Goal: Information Seeking & Learning: Check status

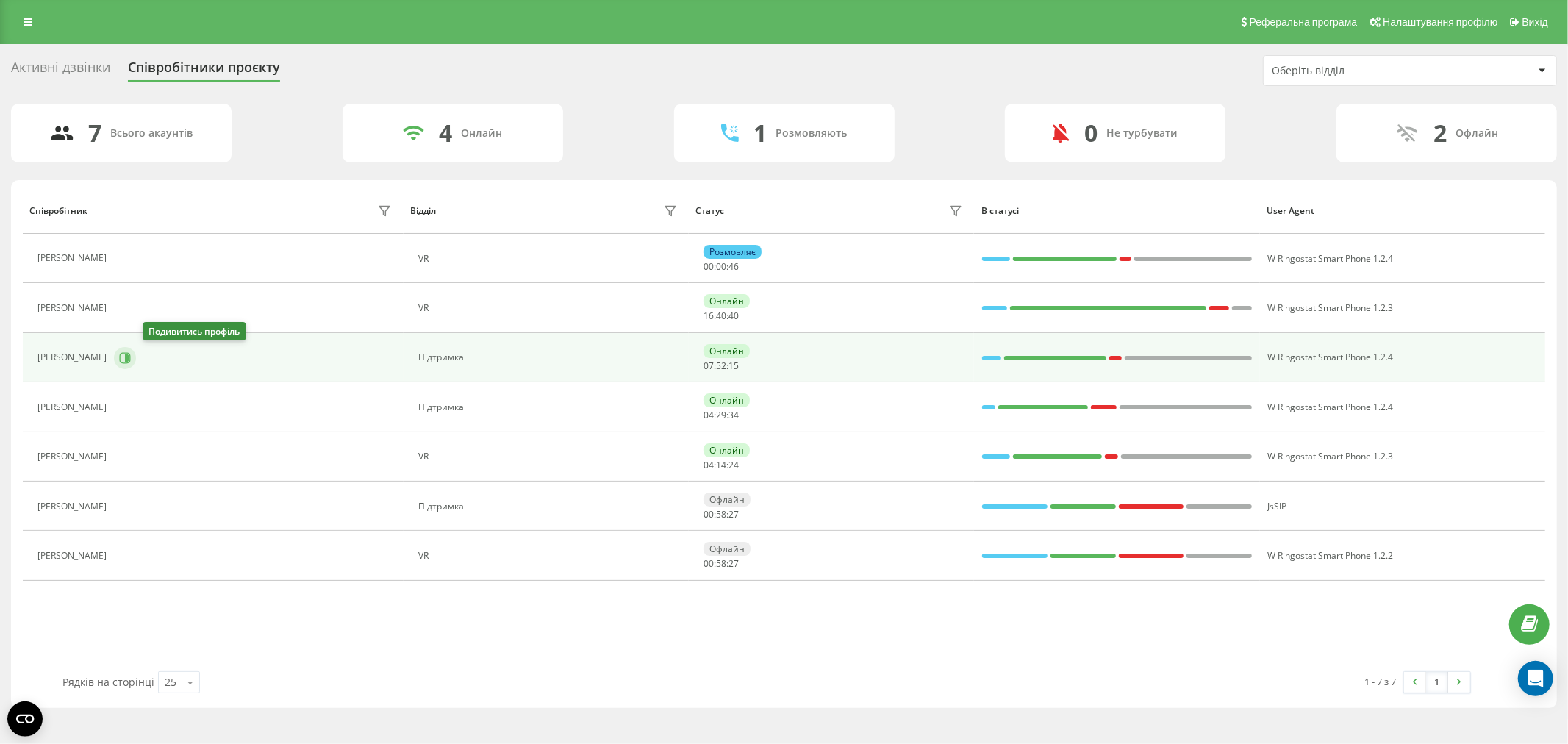
click at [131, 359] on icon at bounding box center [125, 357] width 11 height 11
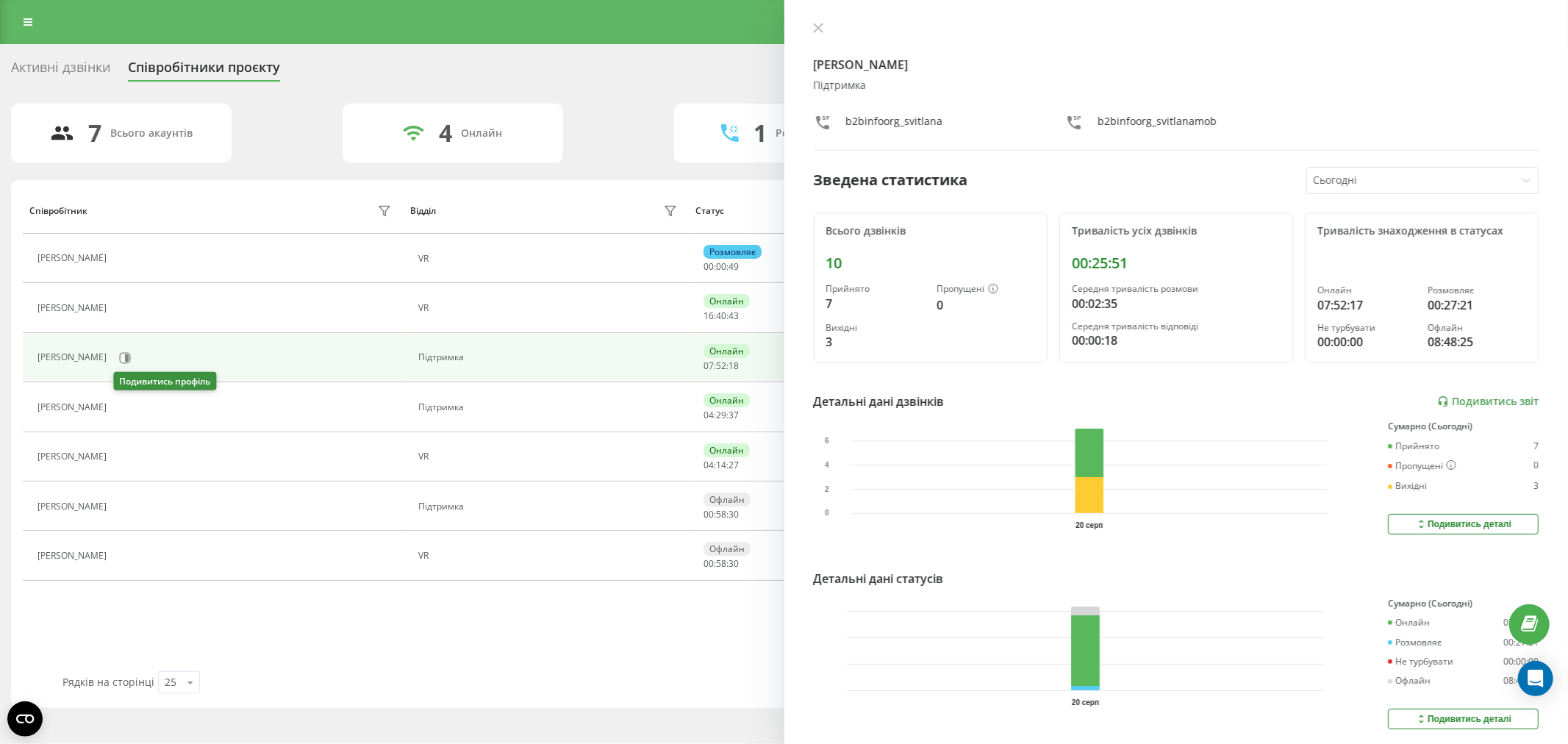
click at [129, 403] on icon at bounding box center [123, 407] width 12 height 12
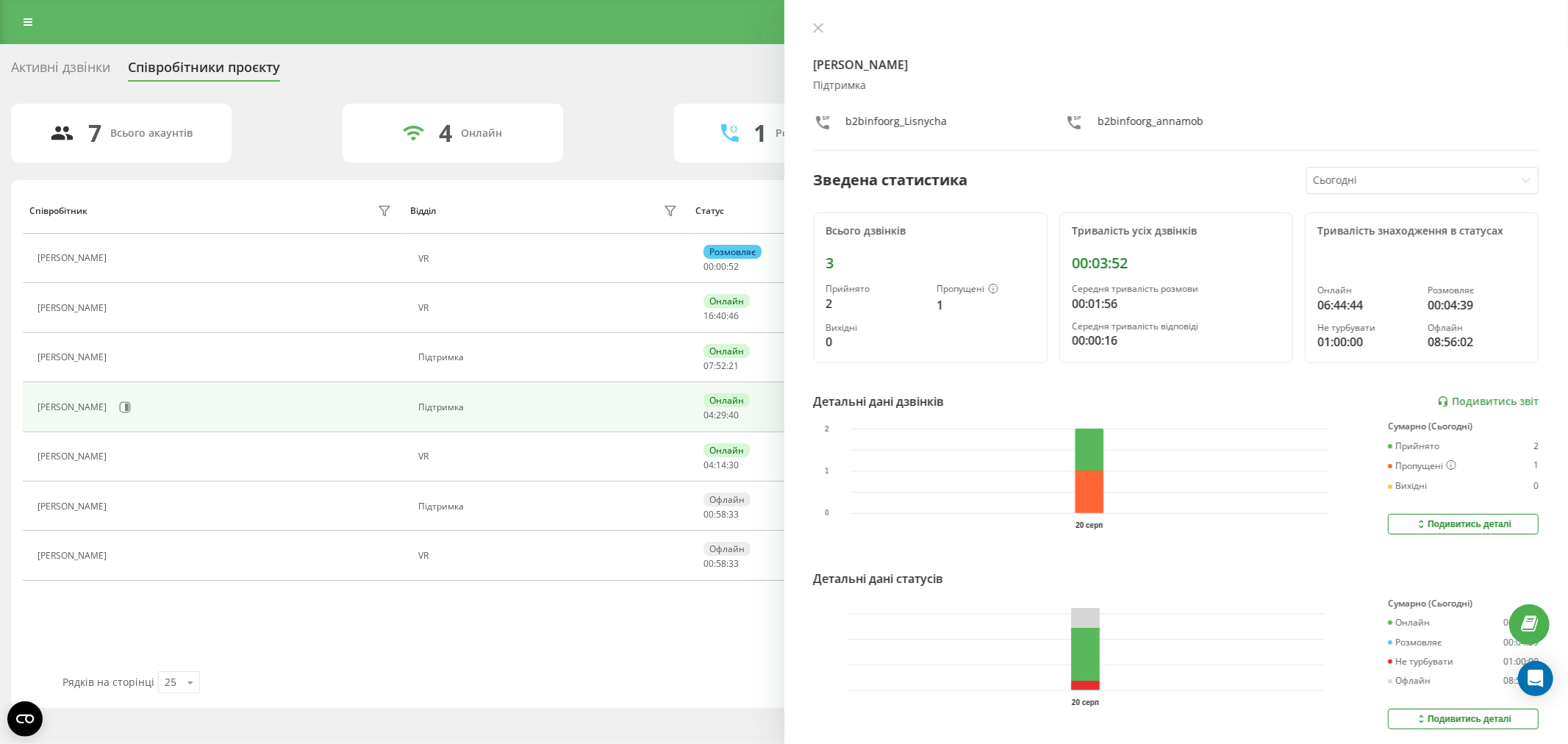
click at [818, 20] on div "Анна Шевченко Підтримка b2binfoorg_Lisnycha b2binfoorg_annamob Зведена статисти…" at bounding box center [1176, 372] width 784 height 744
click at [821, 25] on icon at bounding box center [818, 28] width 10 height 10
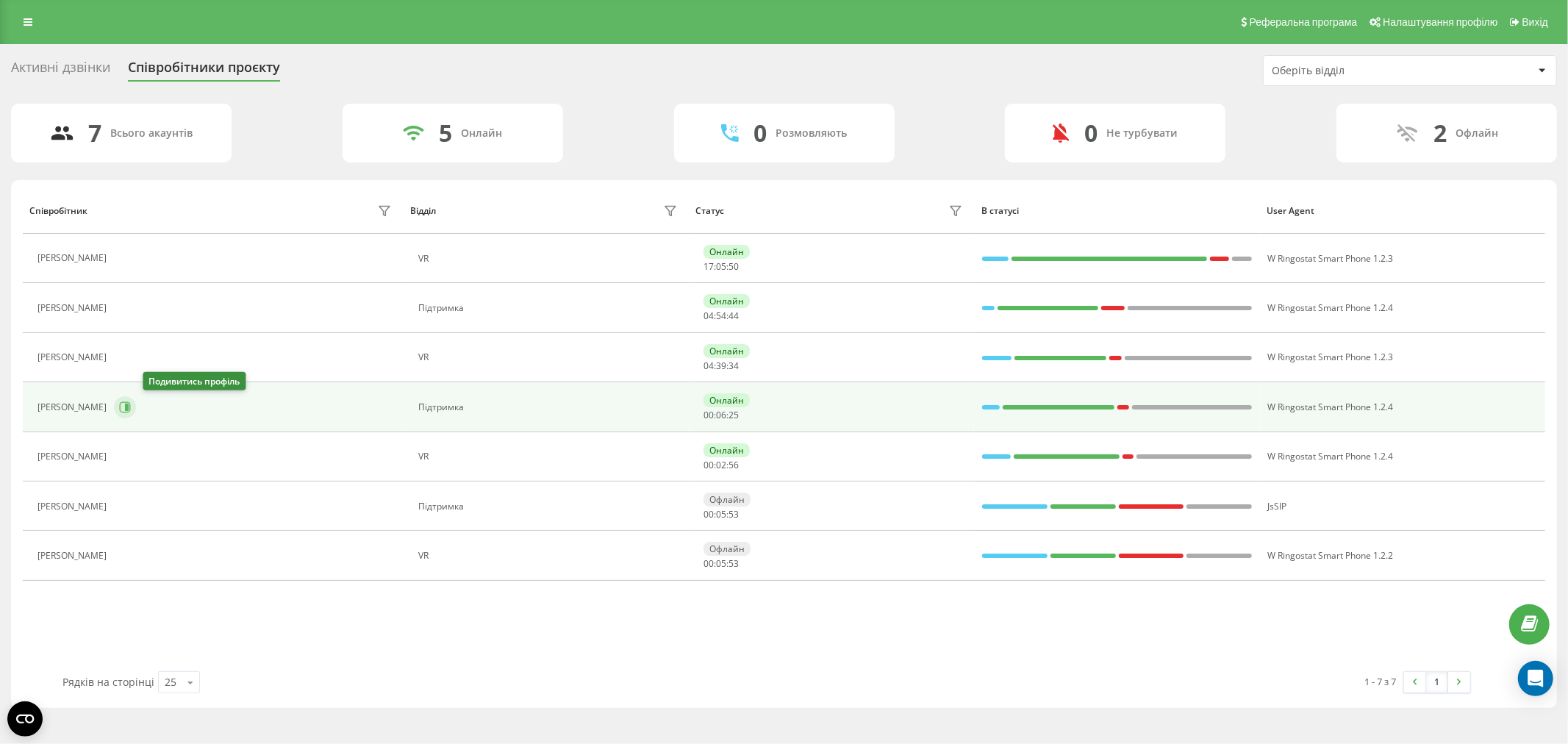
click at [131, 402] on icon at bounding box center [125, 406] width 11 height 11
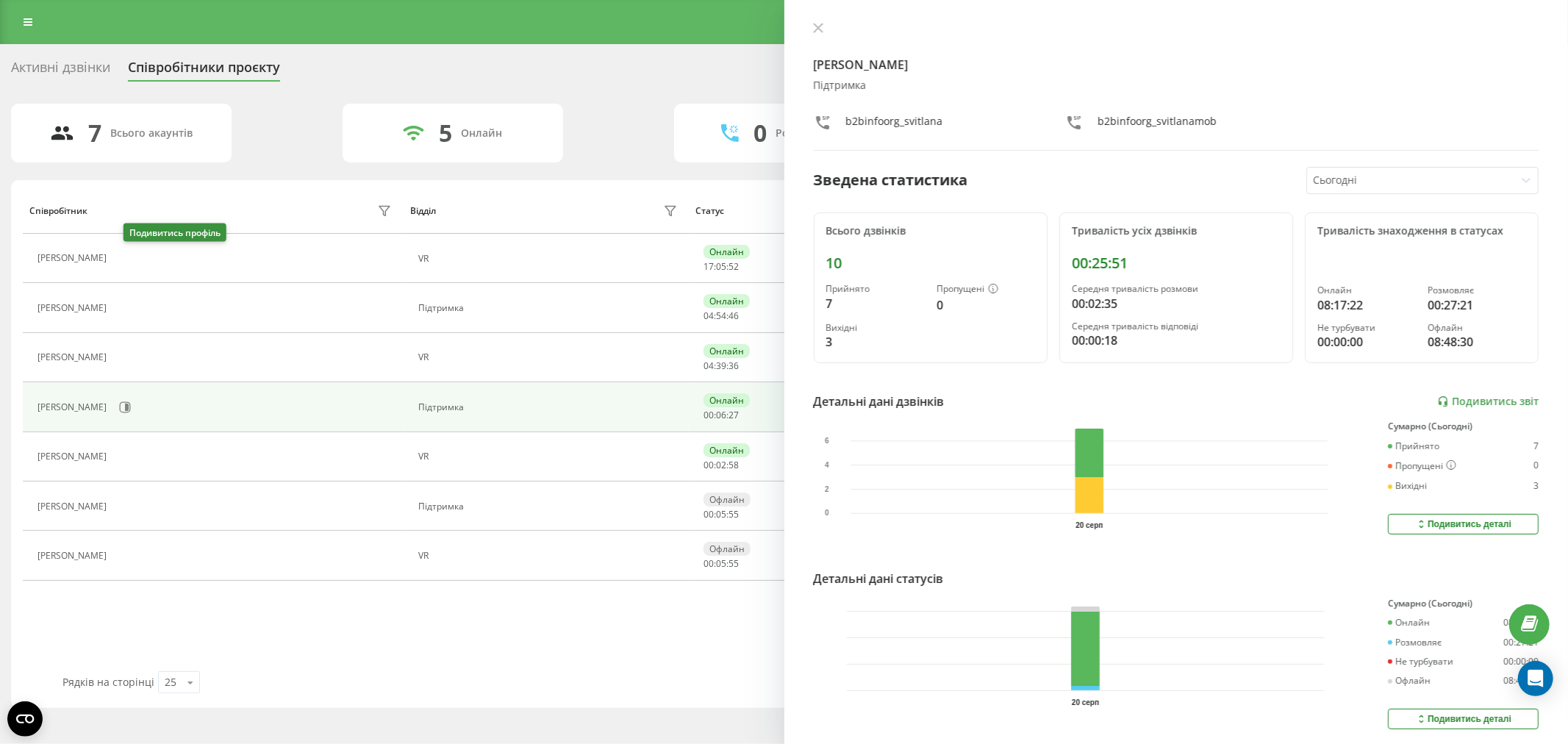
click at [129, 255] on icon at bounding box center [123, 259] width 12 height 12
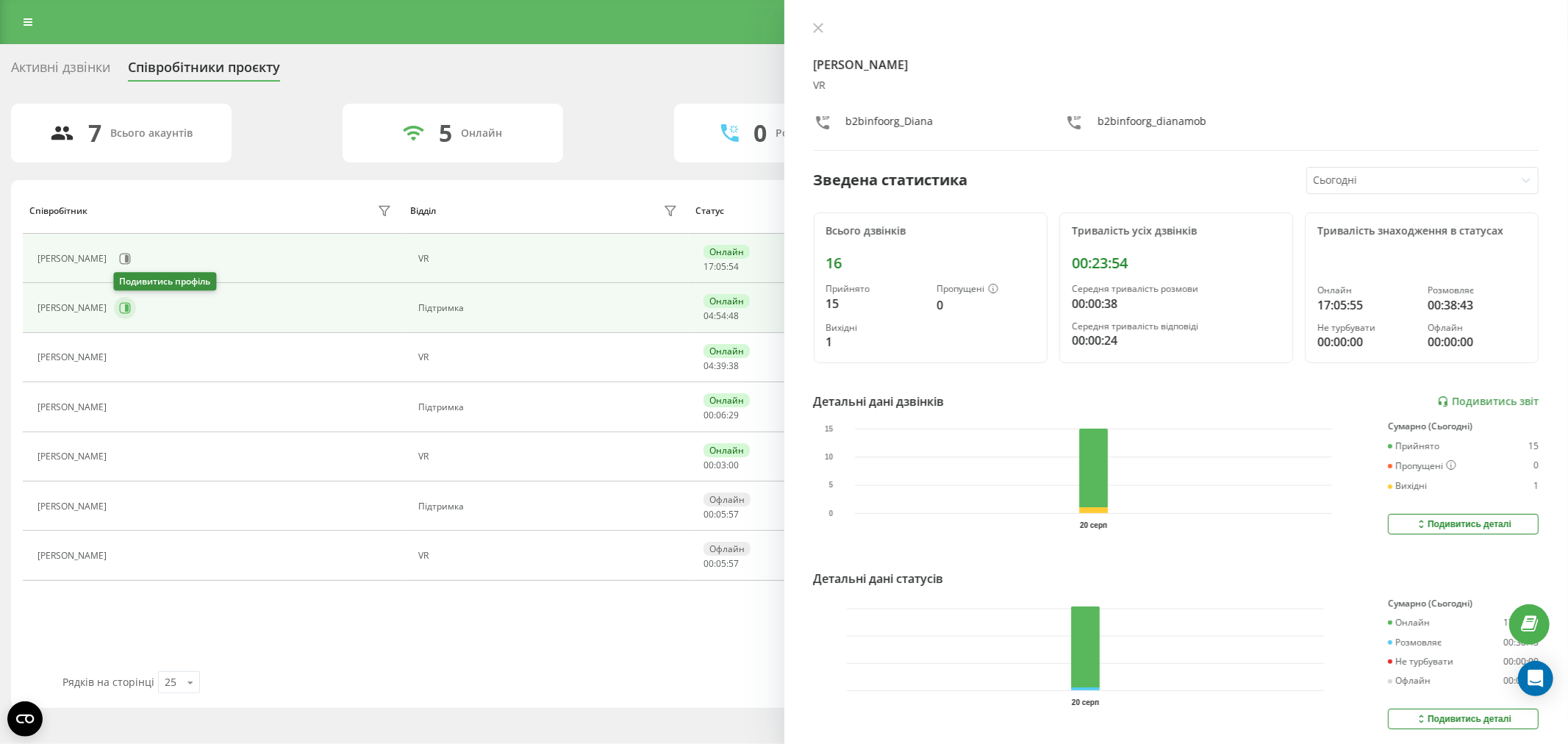
click at [133, 303] on button at bounding box center [125, 308] width 22 height 22
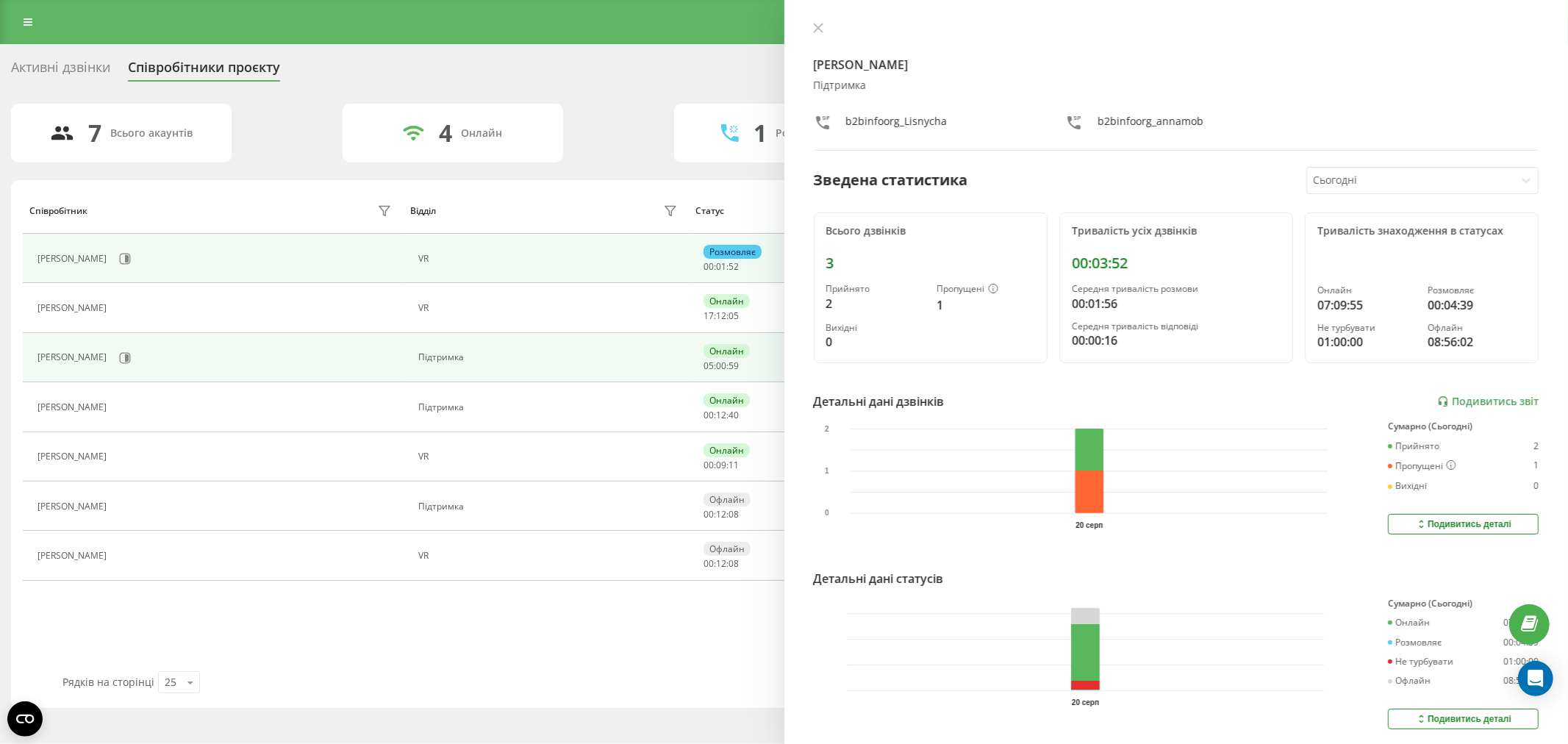
click at [624, 250] on td "VR" at bounding box center [546, 258] width 285 height 49
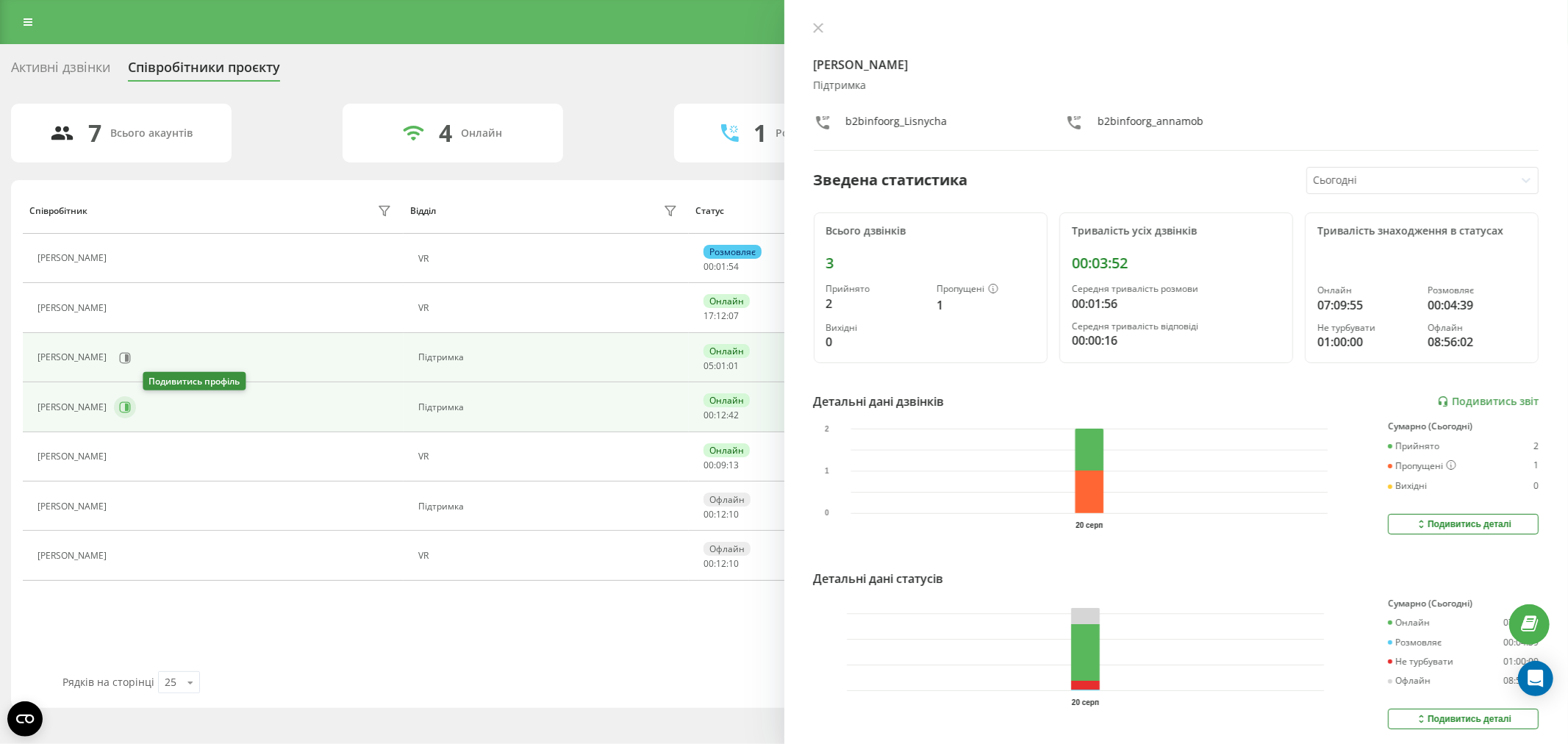
click at [136, 407] on button at bounding box center [125, 407] width 22 height 22
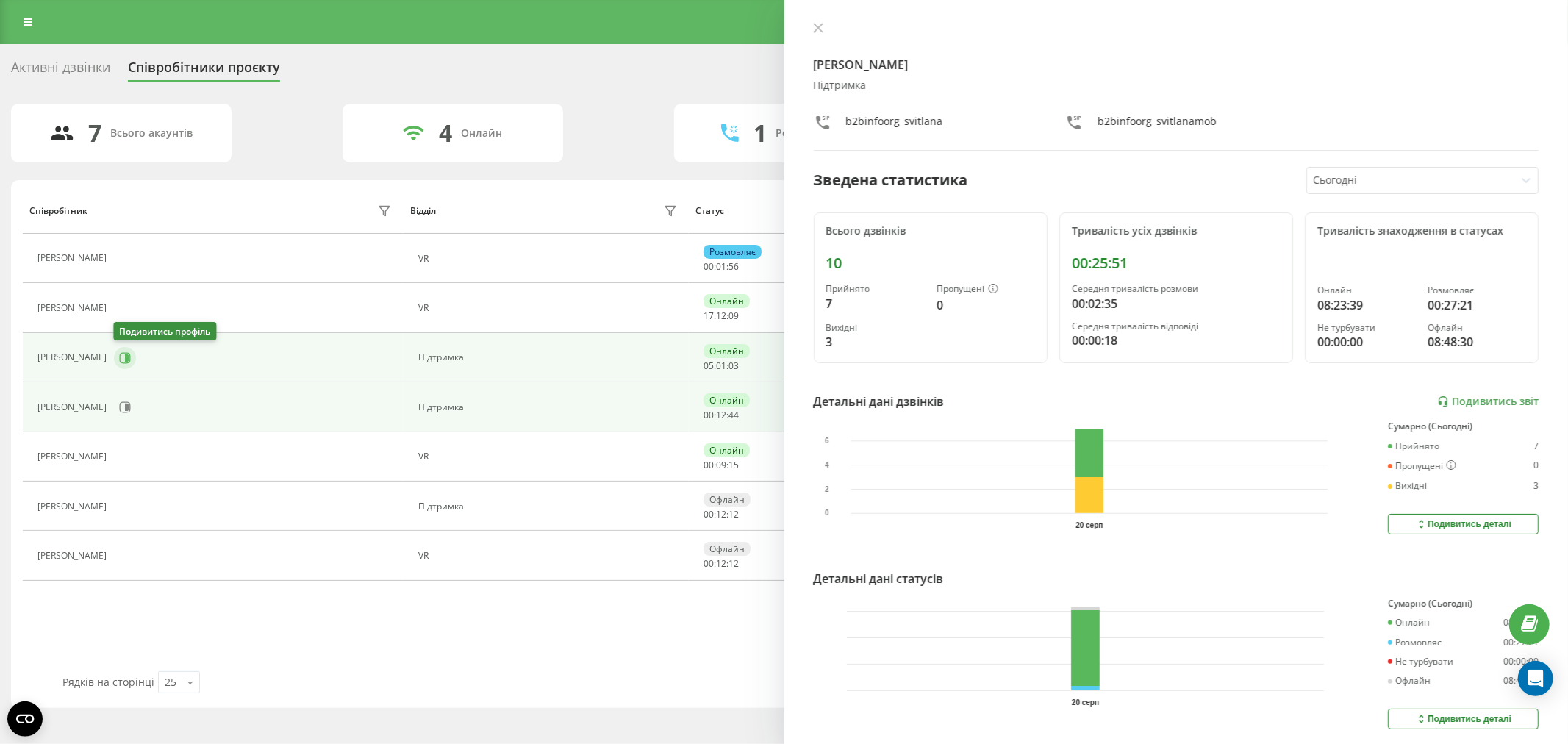
click at [133, 355] on button at bounding box center [125, 358] width 22 height 22
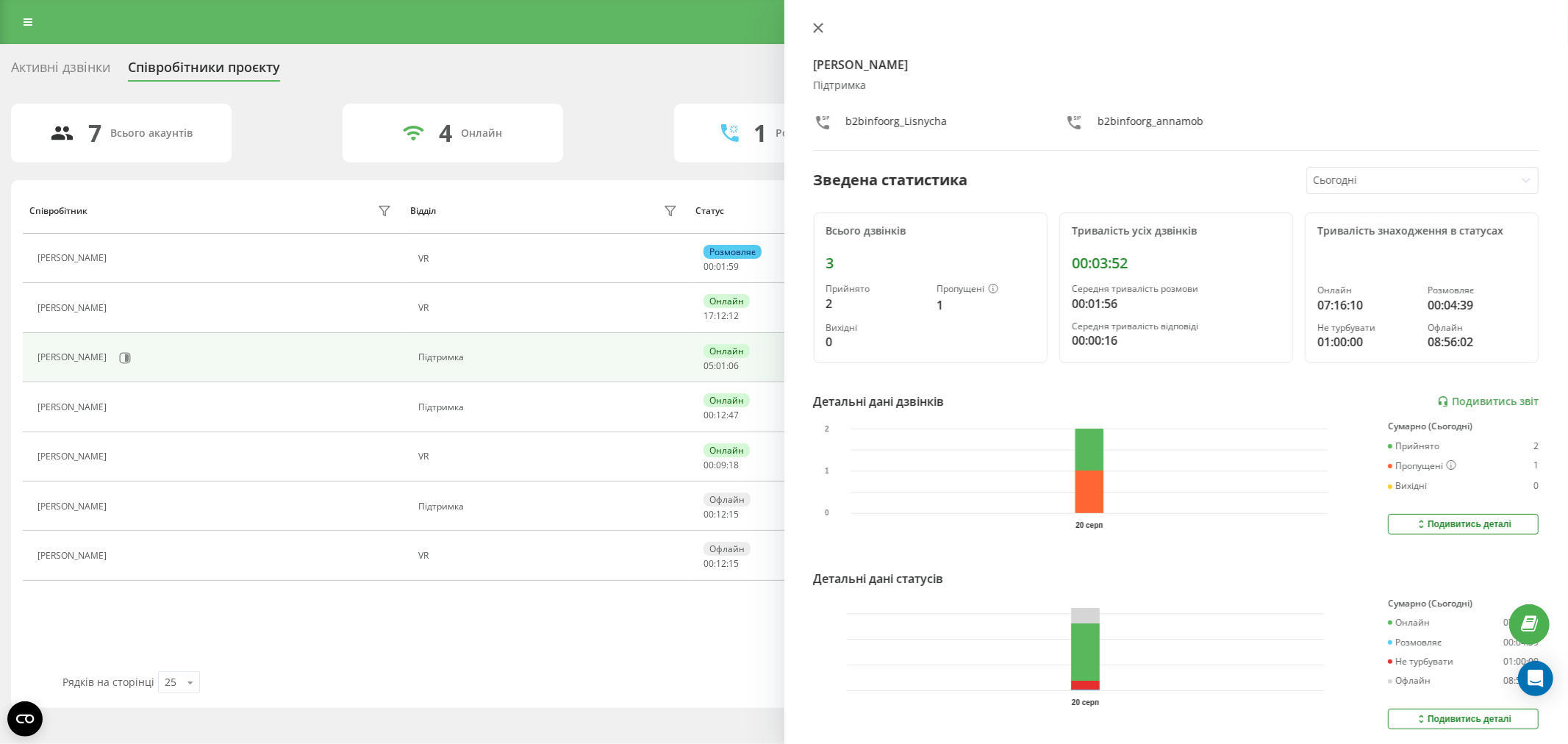
click at [814, 30] on icon at bounding box center [818, 28] width 10 height 10
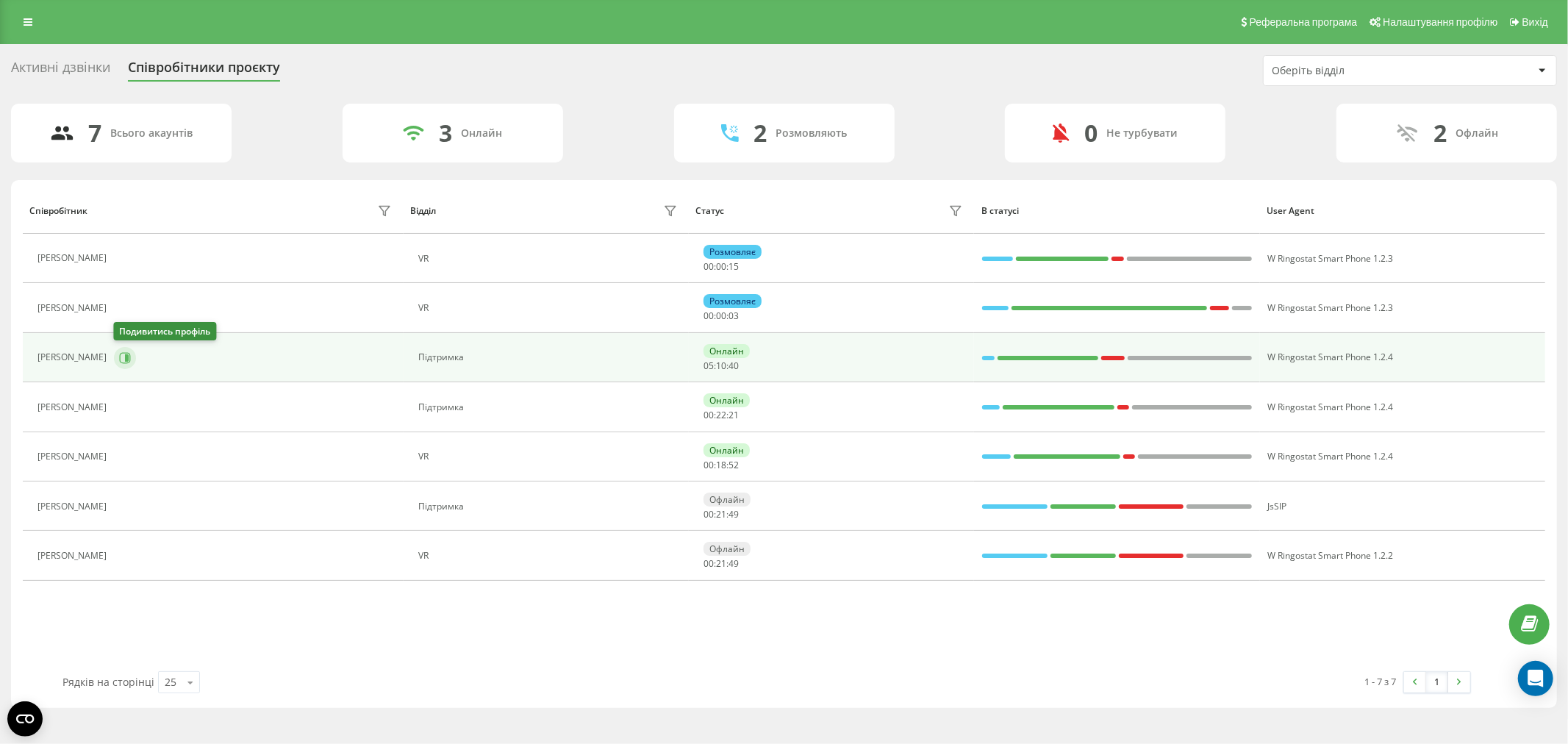
click at [120, 362] on icon at bounding box center [125, 358] width 12 height 12
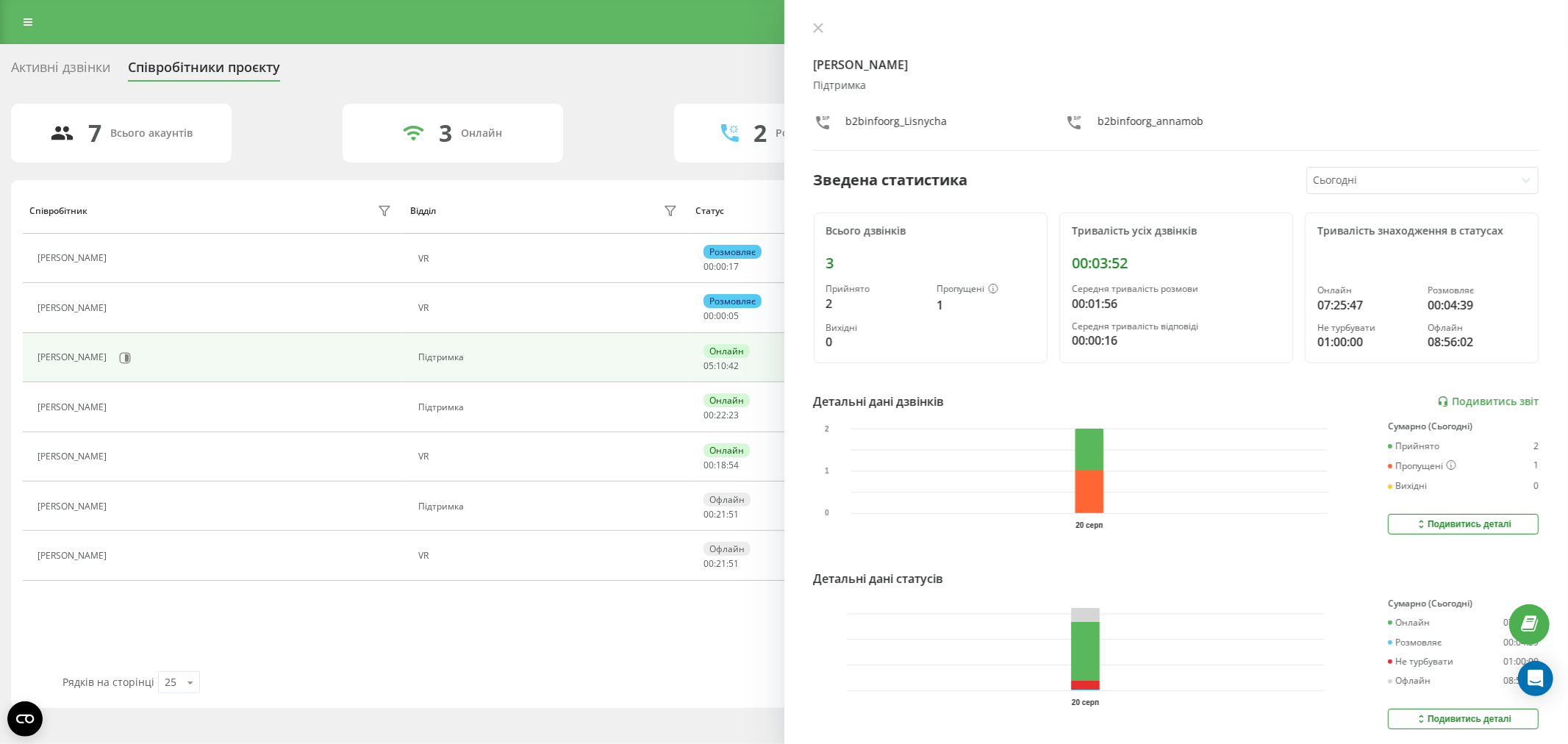
click at [820, 33] on button at bounding box center [818, 29] width 20 height 14
